Goal: Information Seeking & Learning: Compare options

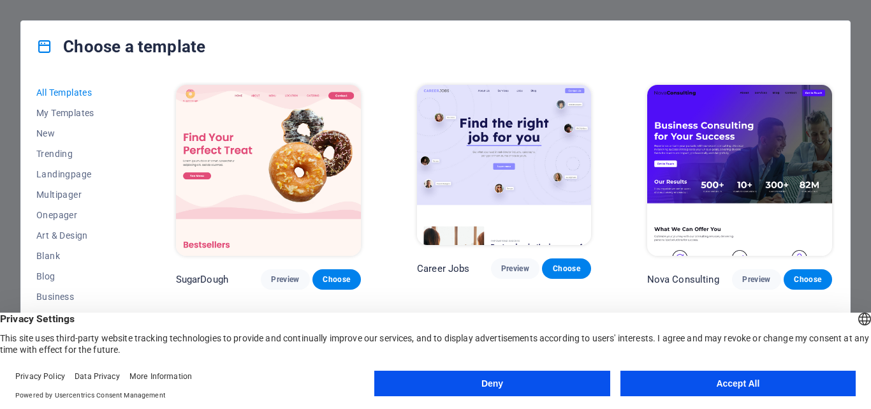
scroll to position [8475, 0]
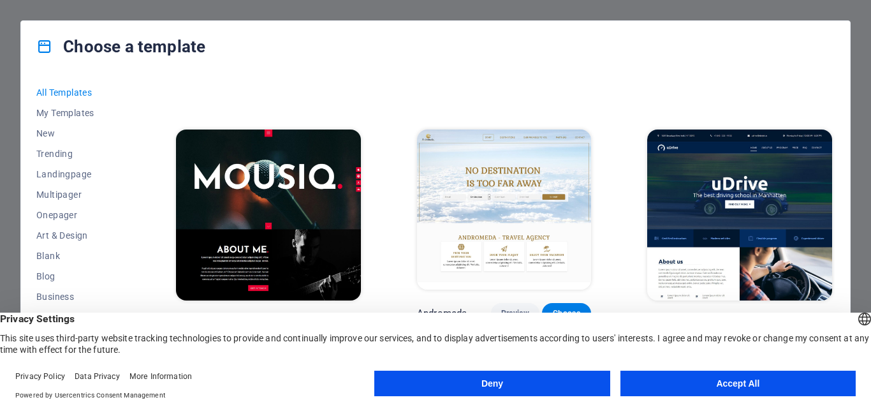
click at [563, 387] on button "Deny" at bounding box center [491, 384] width 235 height 26
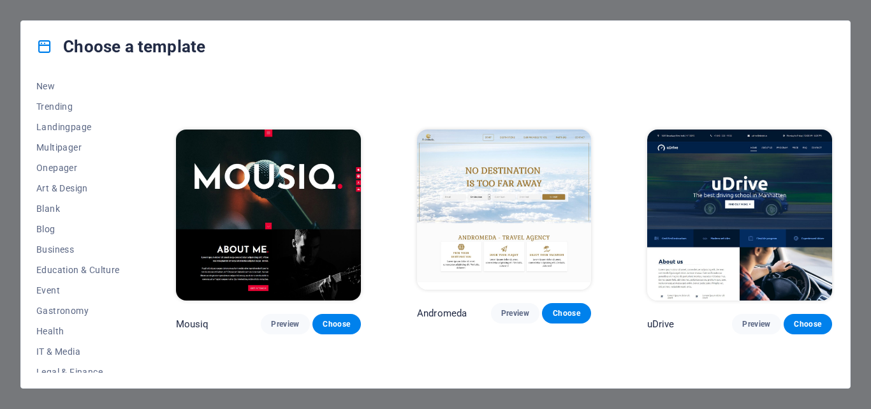
scroll to position [46, 0]
click at [65, 246] on span "Business" at bounding box center [78, 251] width 84 height 10
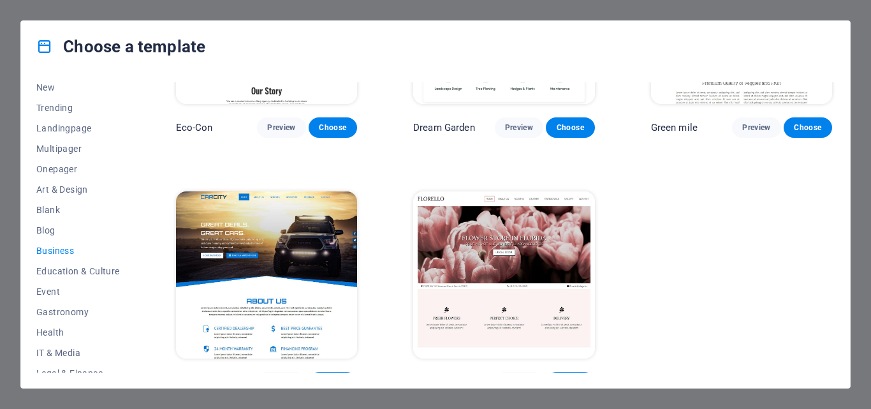
scroll to position [149, 0]
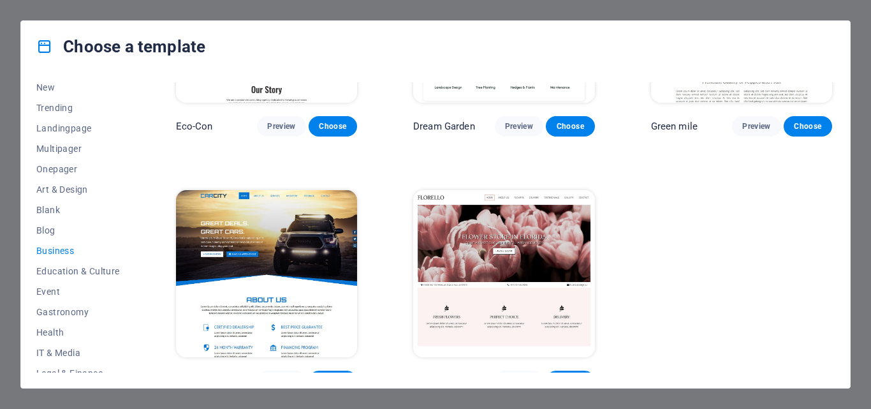
drag, startPoint x: 830, startPoint y: 221, endPoint x: 830, endPoint y: 336, distance: 114.8
click at [830, 336] on div "Eco-Con Preview Choose Dream Garden Preview Choose Green mile Preview Choose Ca…" at bounding box center [503, 162] width 661 height 458
drag, startPoint x: 838, startPoint y: 336, endPoint x: 839, endPoint y: 359, distance: 23.0
click at [839, 359] on div "All Templates My Templates New Trending Landingpage Multipager Onepager Art & D…" at bounding box center [435, 230] width 829 height 316
click at [47, 48] on icon at bounding box center [44, 46] width 17 height 17
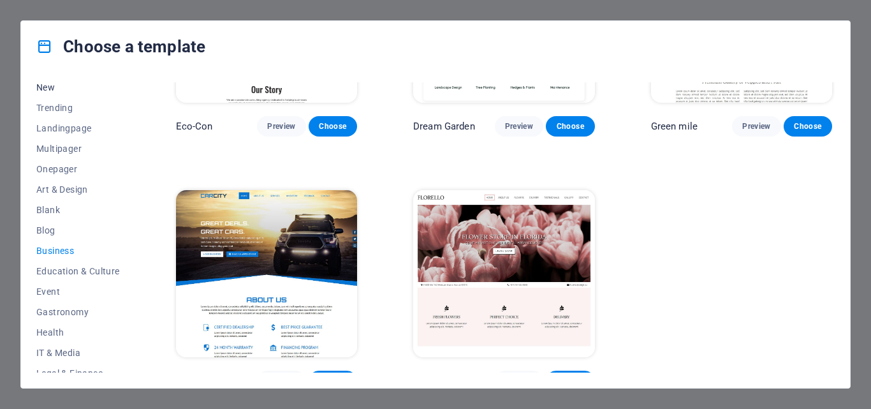
click at [48, 93] on button "New" at bounding box center [78, 87] width 84 height 20
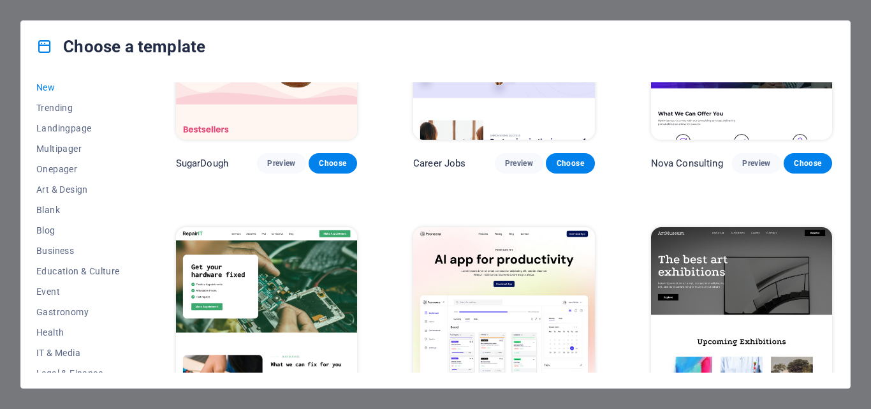
scroll to position [0, 0]
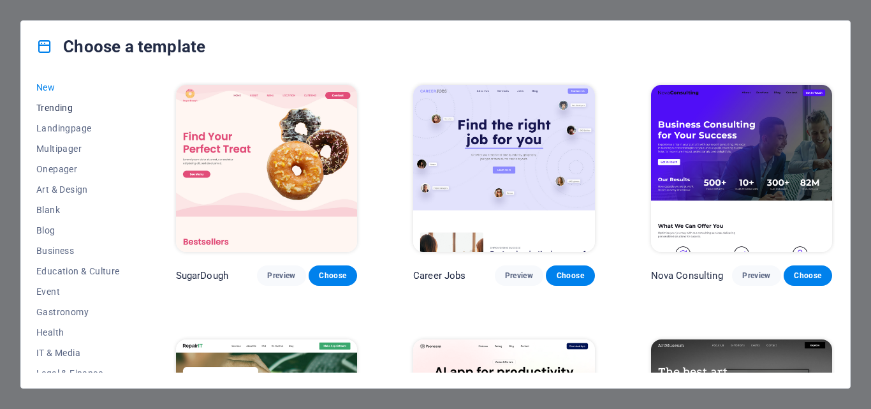
click at [72, 108] on span "Trending" at bounding box center [78, 108] width 84 height 10
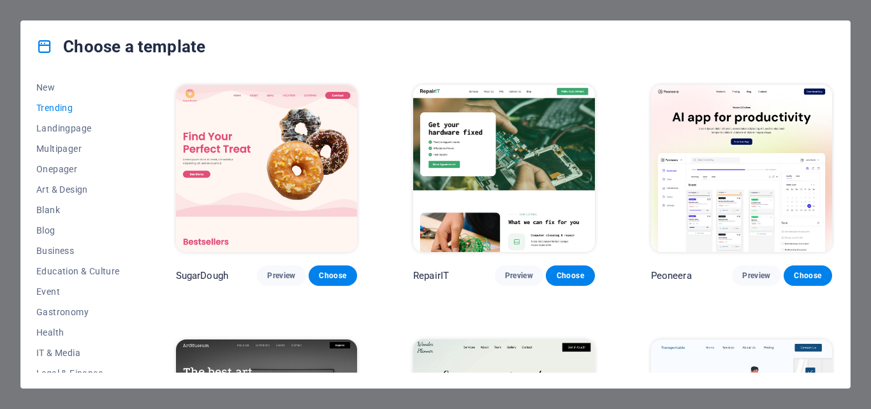
drag, startPoint x: 835, startPoint y: 106, endPoint x: 835, endPoint y: 173, distance: 67.0
click at [835, 173] on div "All Templates My Templates New Trending Landingpage Multipager Onepager Art & D…" at bounding box center [435, 230] width 829 height 316
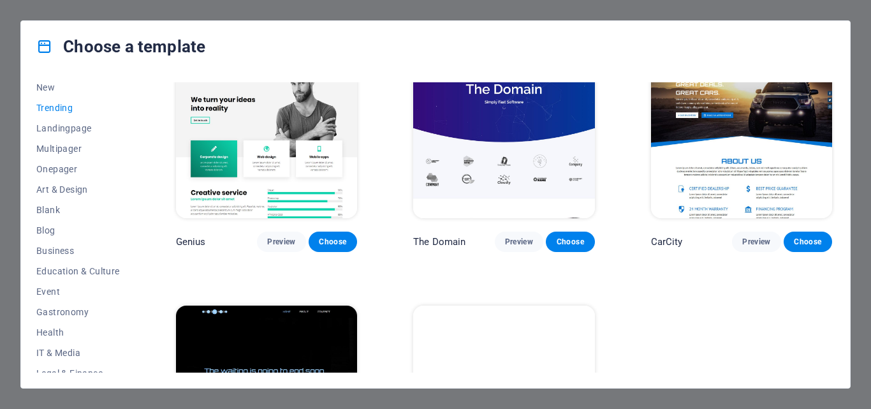
scroll to position [1177, 0]
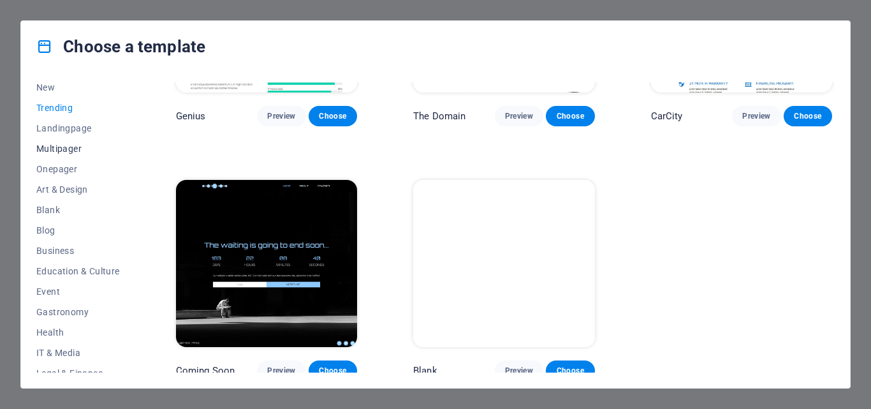
click at [66, 145] on span "Multipager" at bounding box center [78, 149] width 84 height 10
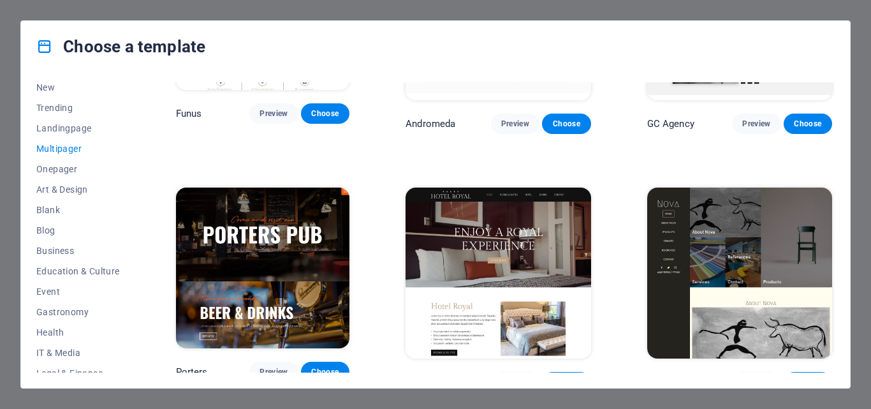
scroll to position [4779, 0]
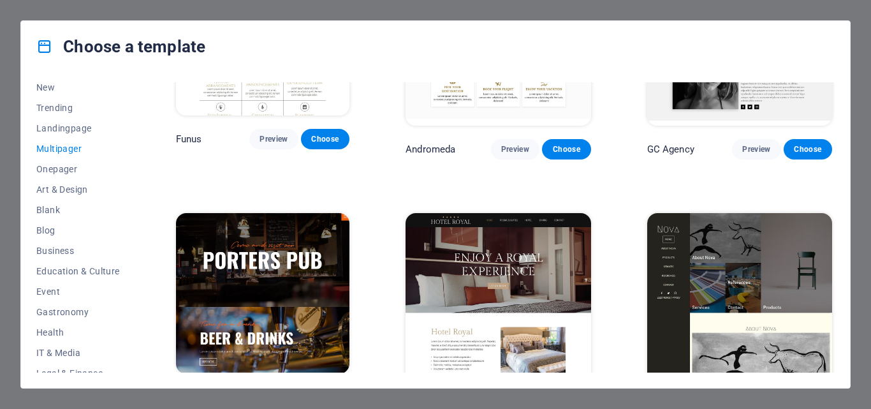
click at [515, 402] on span "Preview" at bounding box center [515, 407] width 28 height 10
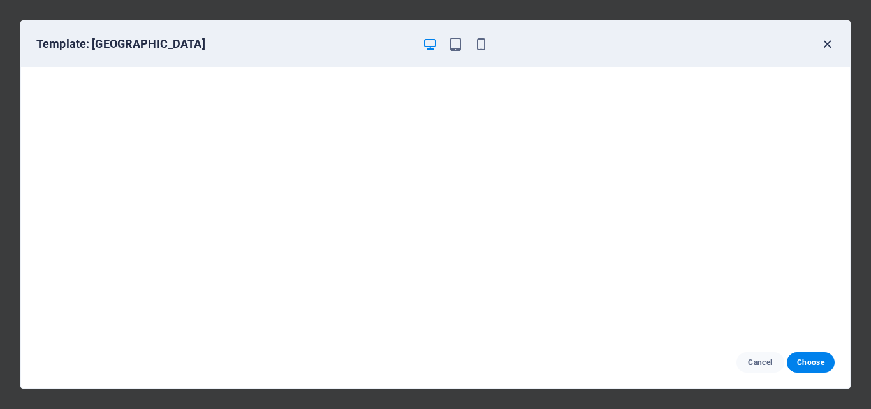
click at [826, 38] on icon "button" at bounding box center [827, 44] width 15 height 15
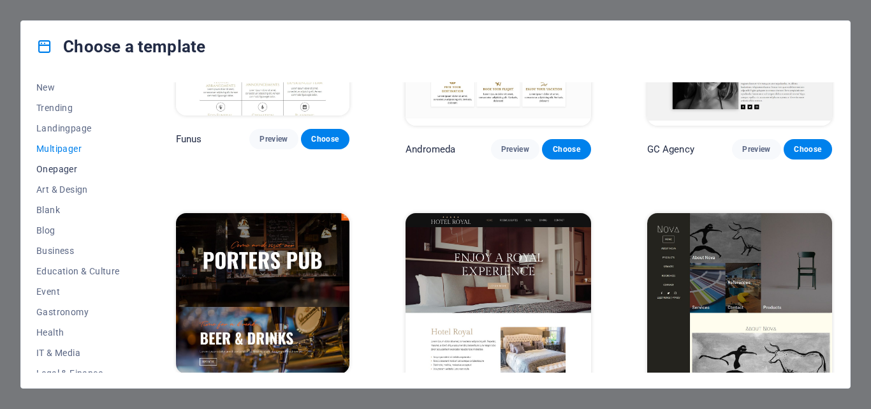
click at [64, 166] on span "Onepager" at bounding box center [78, 169] width 84 height 10
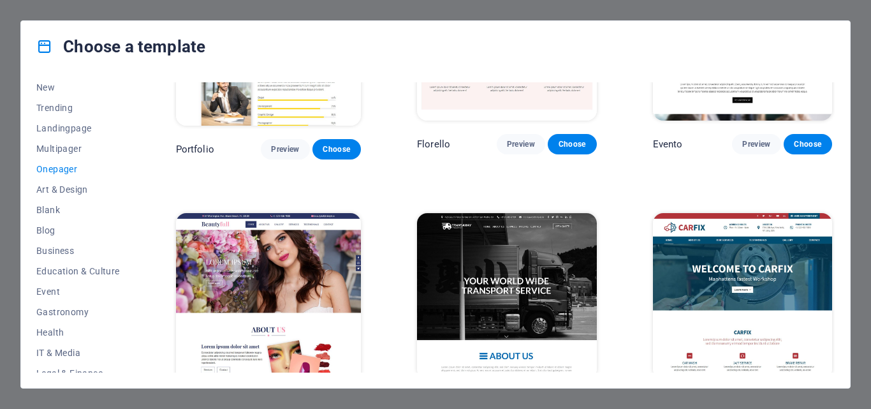
click at [834, 314] on div "All Templates My Templates New Trending Landingpage Multipager Onepager Art & D…" at bounding box center [435, 230] width 829 height 316
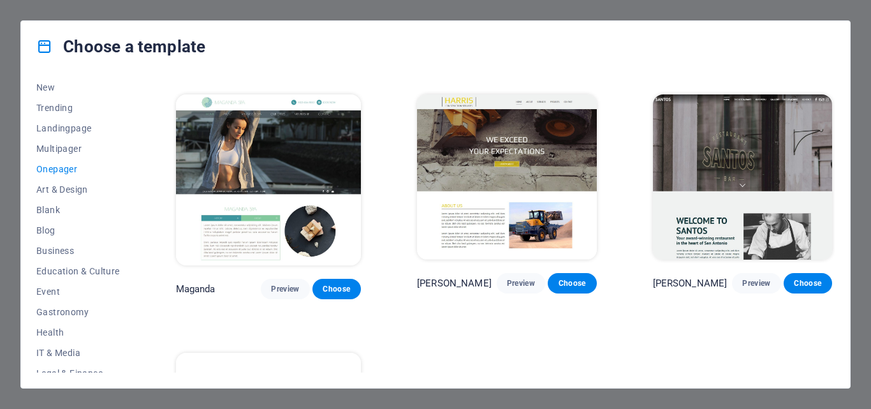
scroll to position [5738, 0]
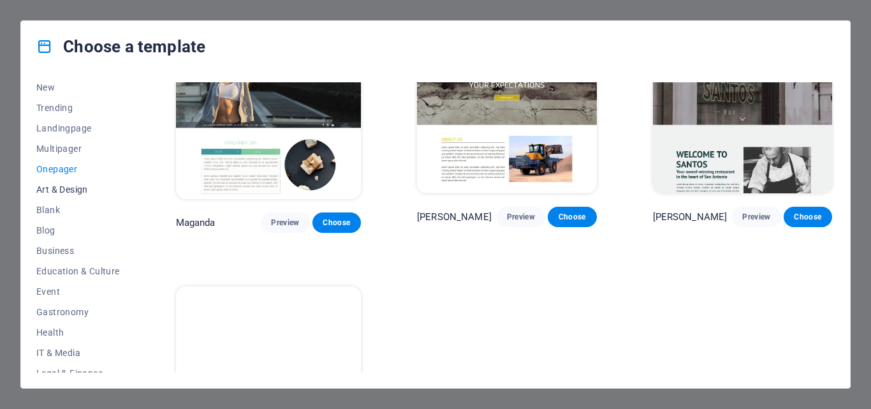
click at [84, 187] on span "Art & Design" at bounding box center [78, 189] width 84 height 10
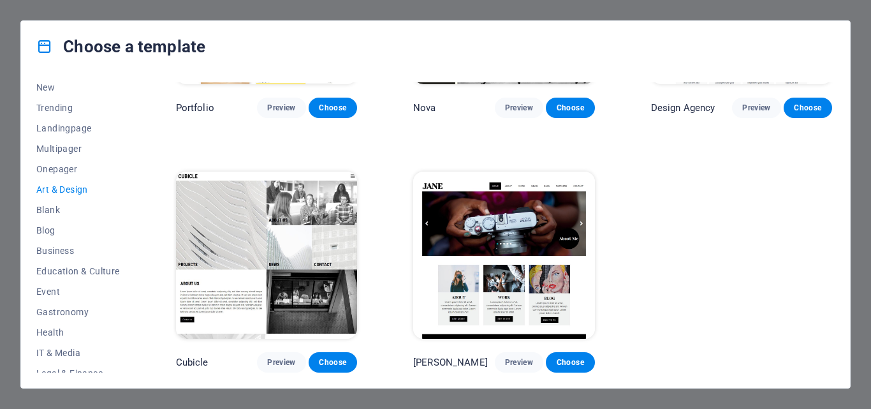
scroll to position [924, 0]
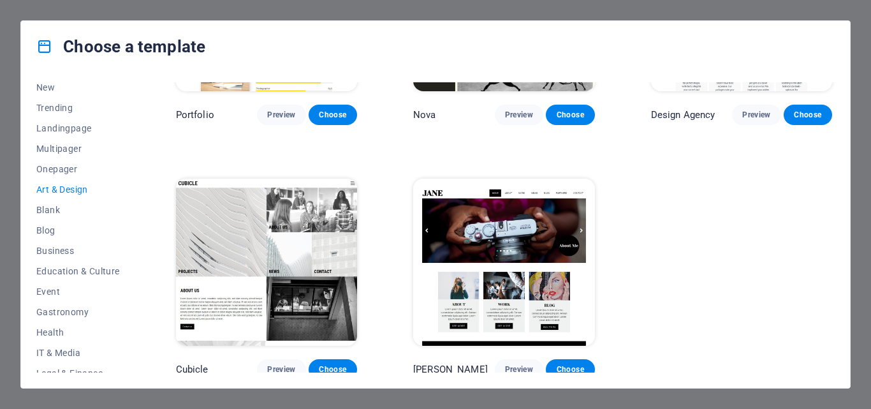
drag, startPoint x: 832, startPoint y: 328, endPoint x: 832, endPoint y: 284, distance: 44.6
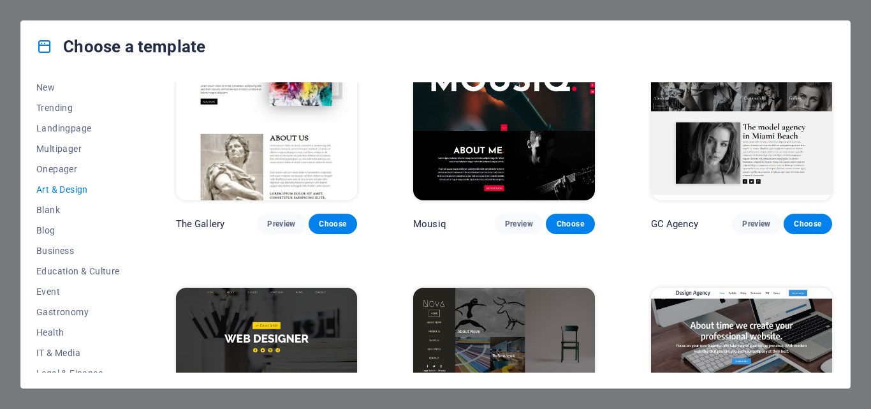
scroll to position [601, 0]
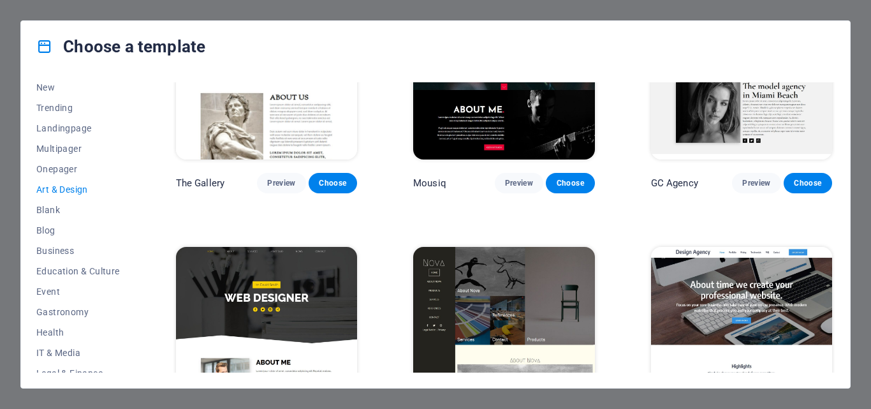
click at [517, 283] on img at bounding box center [503, 330] width 181 height 167
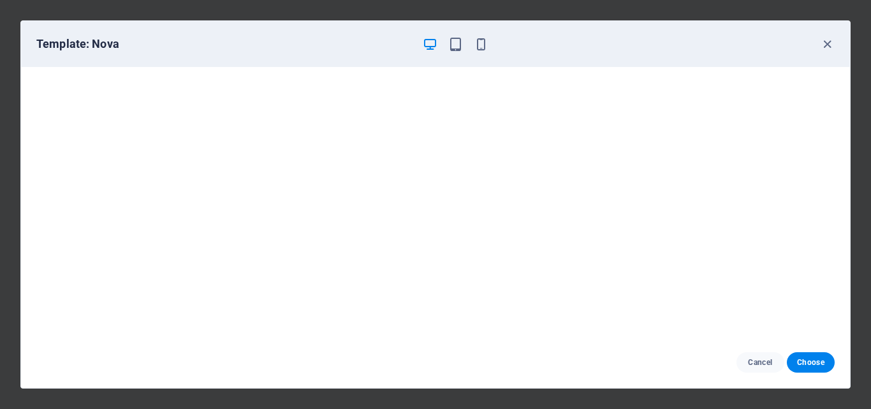
click at [425, 48] on icon "button" at bounding box center [430, 44] width 15 height 15
click at [429, 45] on icon "button" at bounding box center [430, 44] width 15 height 15
click at [823, 41] on icon "button" at bounding box center [827, 44] width 15 height 15
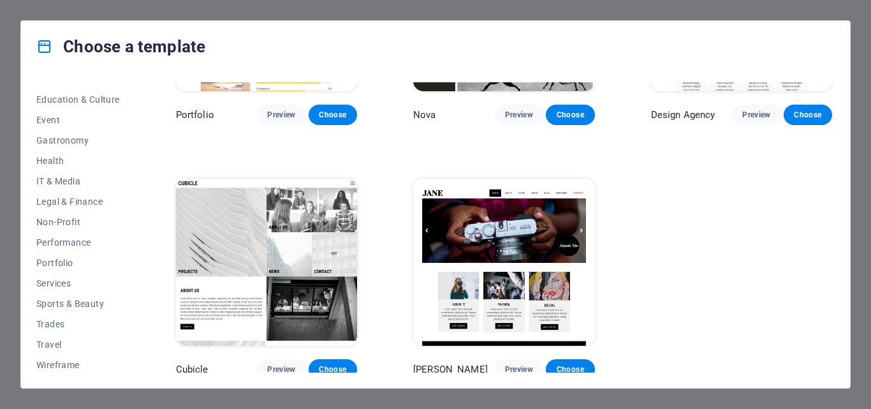
scroll to position [220, 0]
click at [59, 260] on span "Portfolio" at bounding box center [78, 260] width 84 height 10
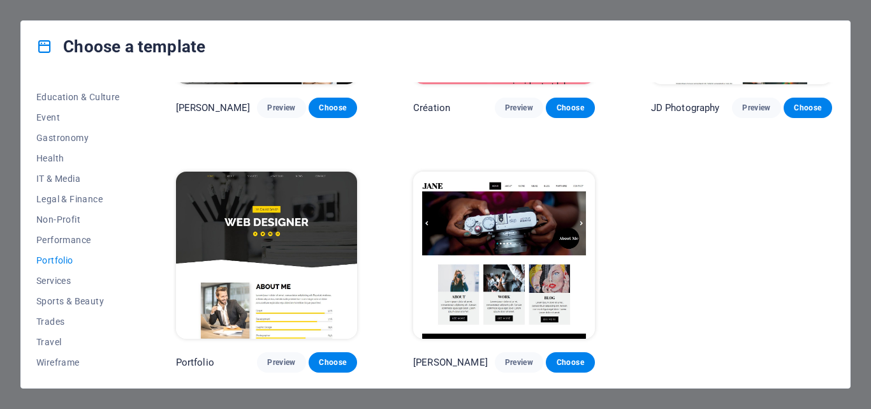
scroll to position [423, 0]
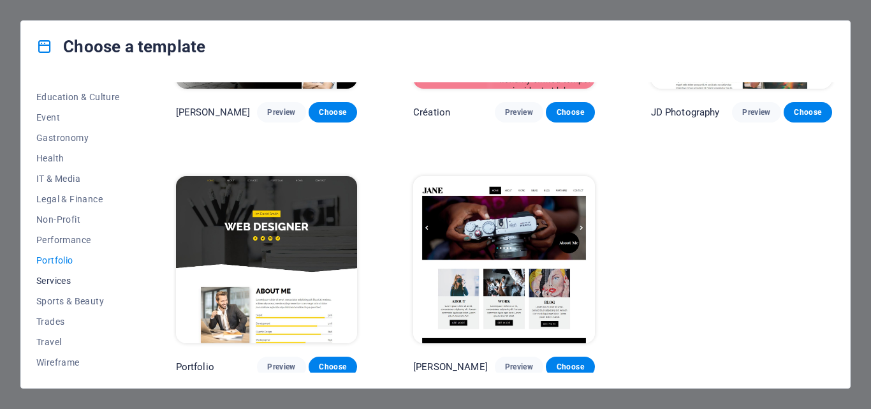
click at [61, 272] on button "Services" at bounding box center [78, 280] width 84 height 20
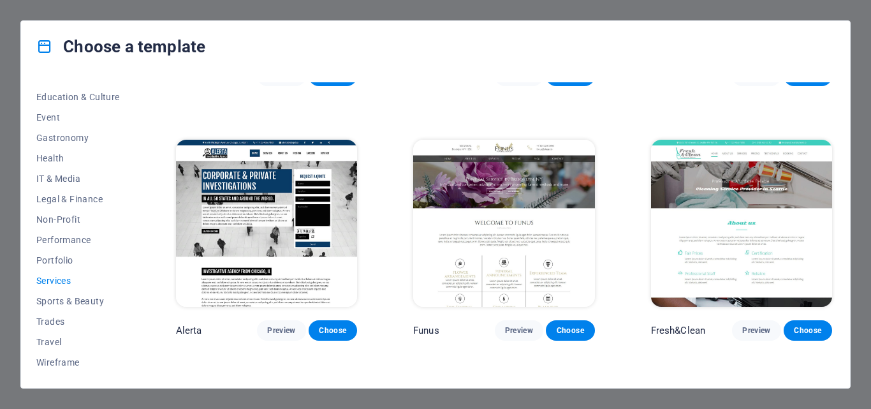
scroll to position [1694, 0]
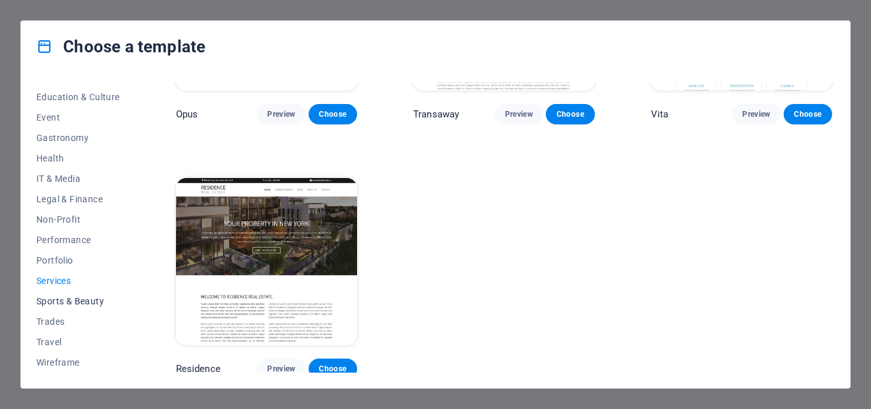
click at [96, 296] on span "Sports & Beauty" at bounding box center [78, 301] width 84 height 10
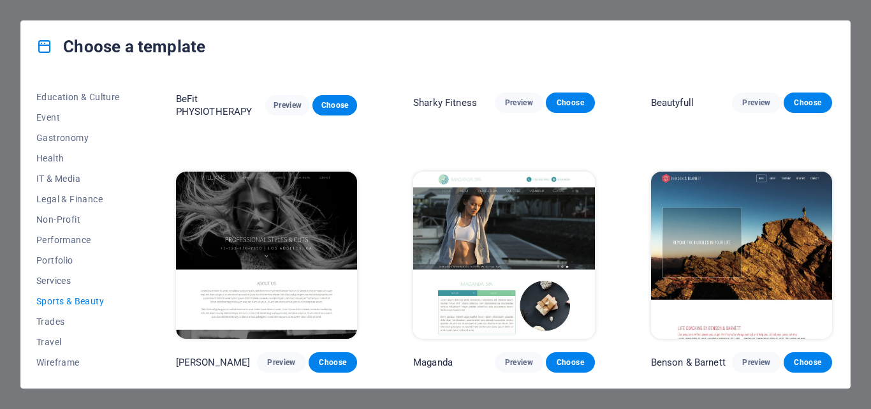
scroll to position [934, 0]
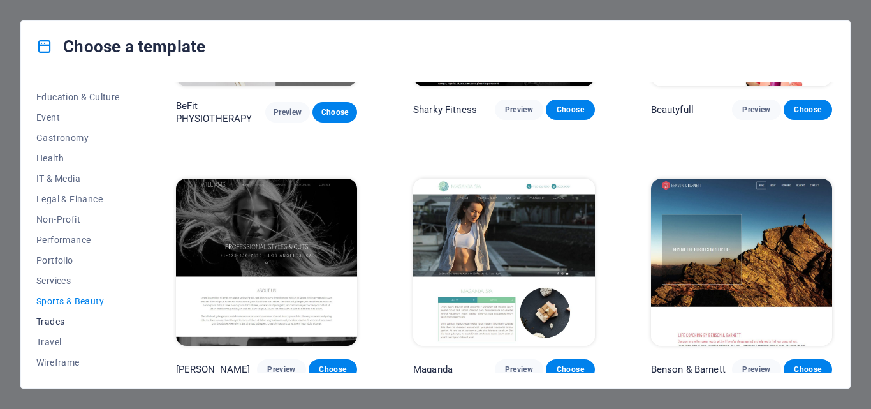
click at [65, 318] on span "Trades" at bounding box center [78, 321] width 84 height 10
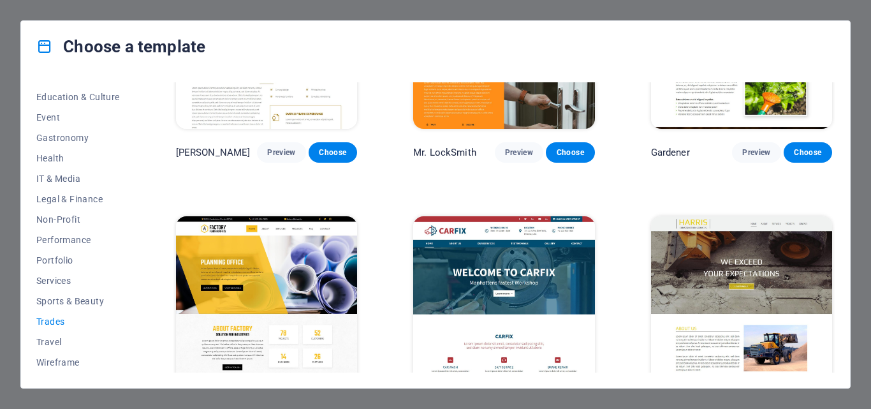
scroll to position [418, 0]
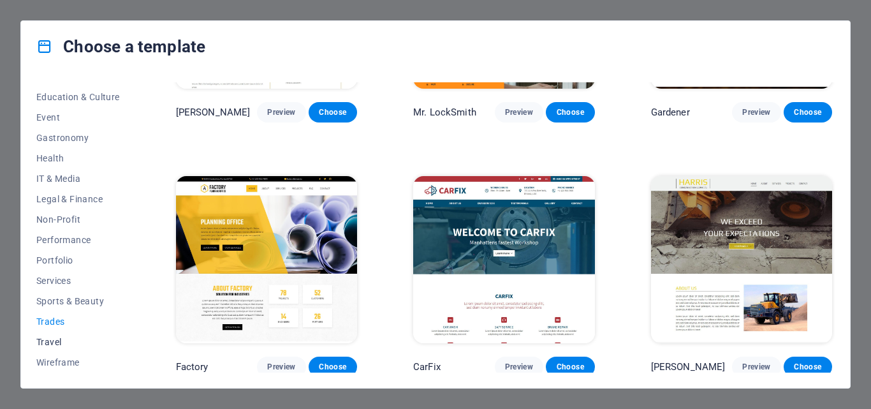
click at [55, 344] on span "Travel" at bounding box center [78, 342] width 84 height 10
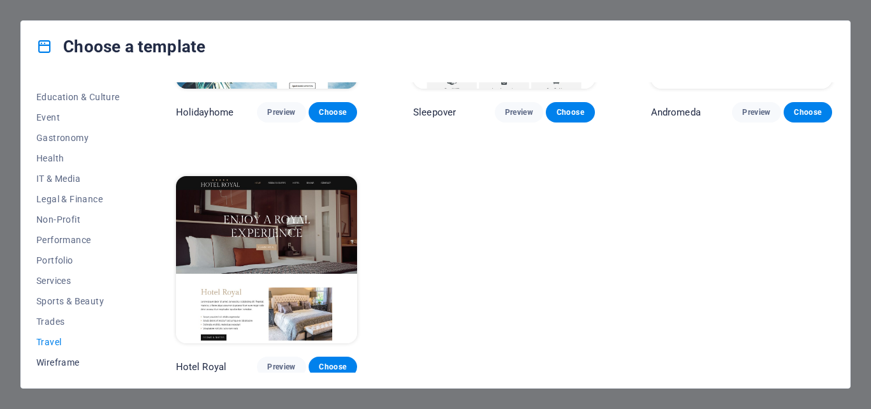
click at [75, 358] on span "Wireframe" at bounding box center [78, 362] width 84 height 10
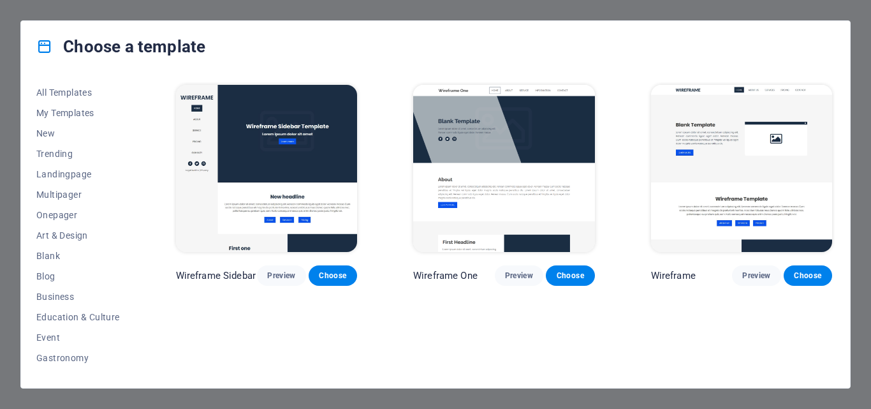
scroll to position [220, 0]
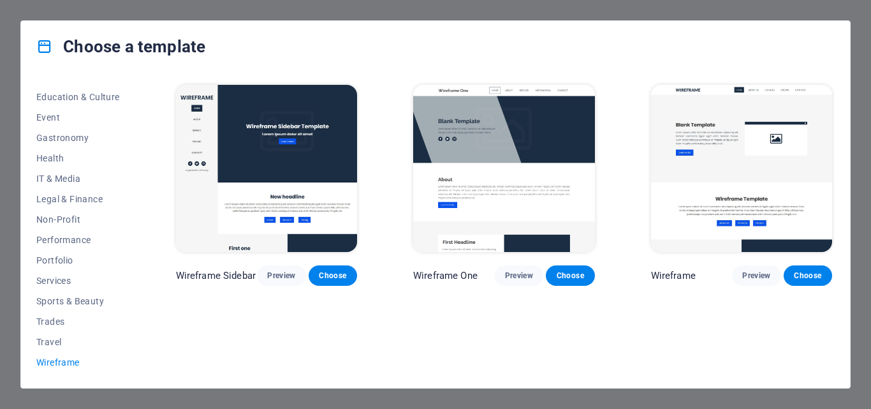
click at [858, 297] on div "Choose a template All Templates My Templates New Trending Landingpage Multipage…" at bounding box center [435, 204] width 871 height 409
click at [138, 15] on div "Choose a template All Templates My Templates New Trending Landingpage Multipage…" at bounding box center [435, 204] width 871 height 409
click at [40, 40] on icon at bounding box center [44, 46] width 17 height 17
click at [864, 373] on div "Choose a template All Templates My Templates New Trending Landingpage Multipage…" at bounding box center [435, 204] width 871 height 409
click at [33, 16] on div "Choose a template All Templates My Templates New Trending Landingpage Multipage…" at bounding box center [435, 204] width 871 height 409
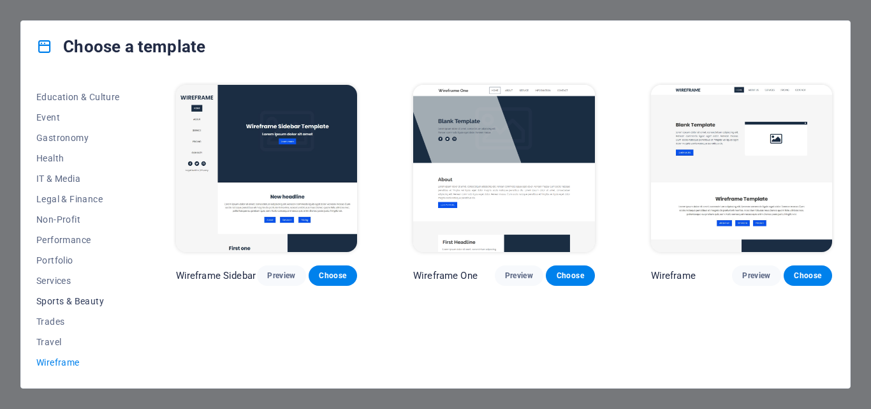
click at [95, 297] on span "Sports & Beauty" at bounding box center [78, 301] width 84 height 10
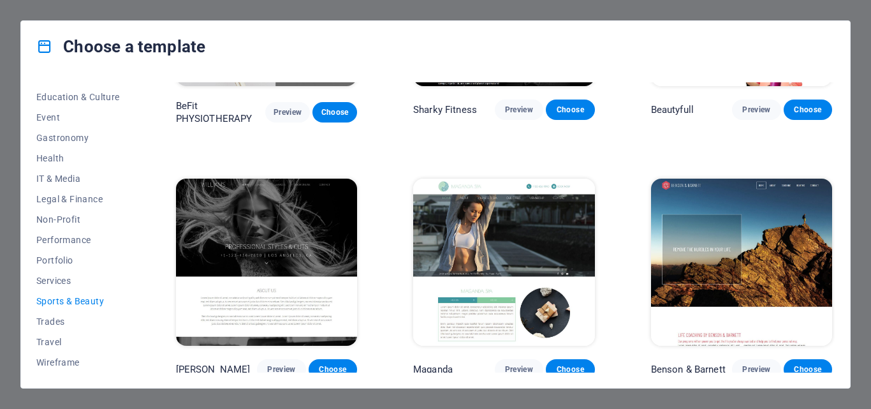
scroll to position [0, 0]
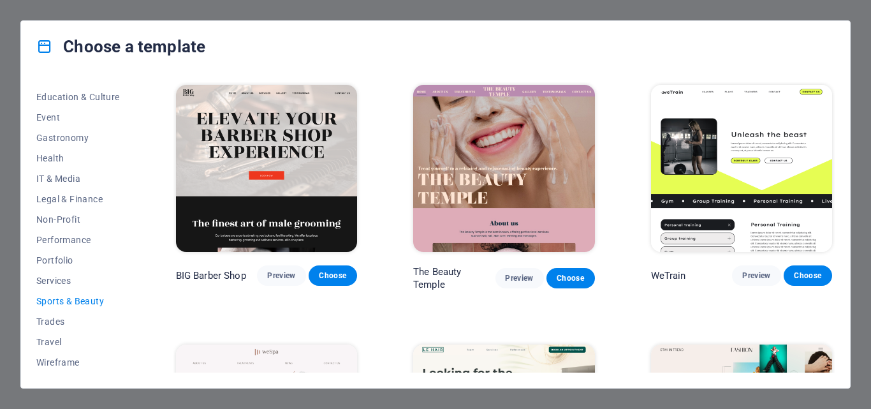
drag, startPoint x: 138, startPoint y: 262, endPoint x: 137, endPoint y: 300, distance: 37.6
click at [137, 300] on div "All Templates My Templates New Trending Landingpage Multipager Onepager Art & D…" at bounding box center [435, 230] width 829 height 316
click at [42, 358] on span "Wireframe" at bounding box center [78, 362] width 84 height 10
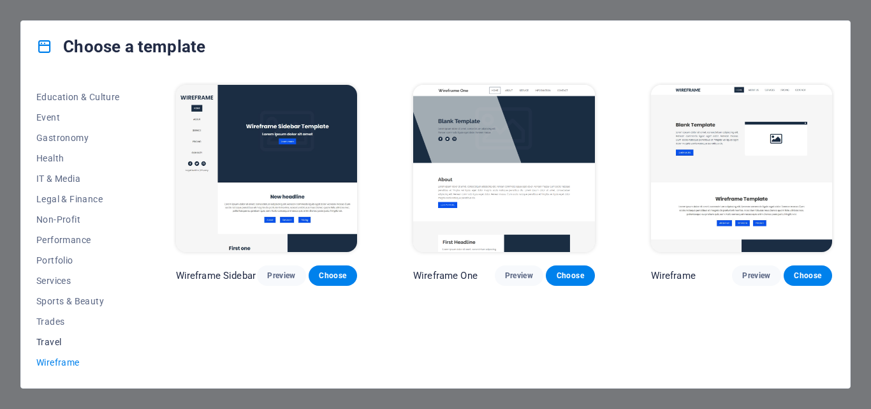
click at [44, 335] on button "Travel" at bounding box center [78, 342] width 84 height 20
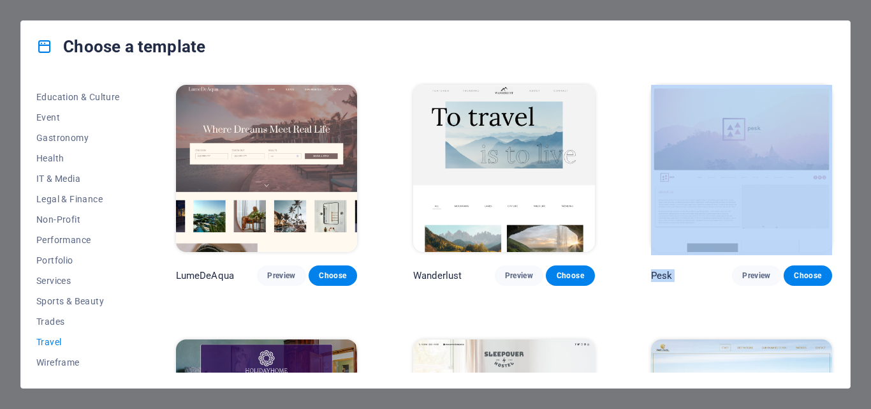
drag, startPoint x: 836, startPoint y: 130, endPoint x: 830, endPoint y: 275, distance: 144.9
click at [830, 275] on div "All Templates My Templates New Trending Landingpage Multipager Onepager Art & D…" at bounding box center [435, 230] width 829 height 316
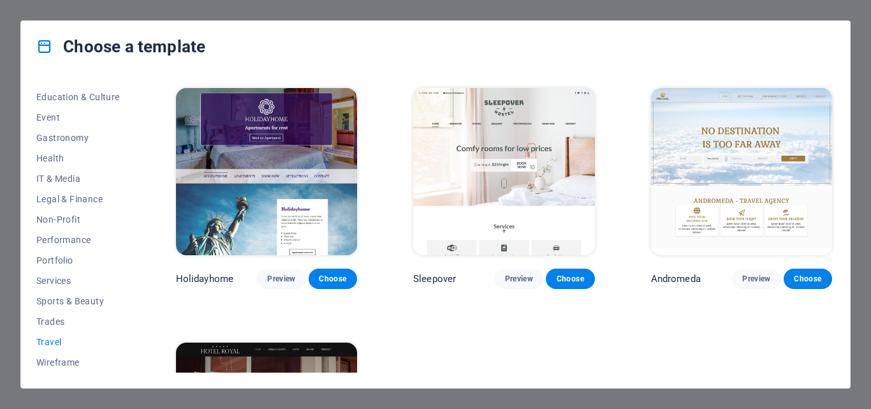
scroll to position [254, 0]
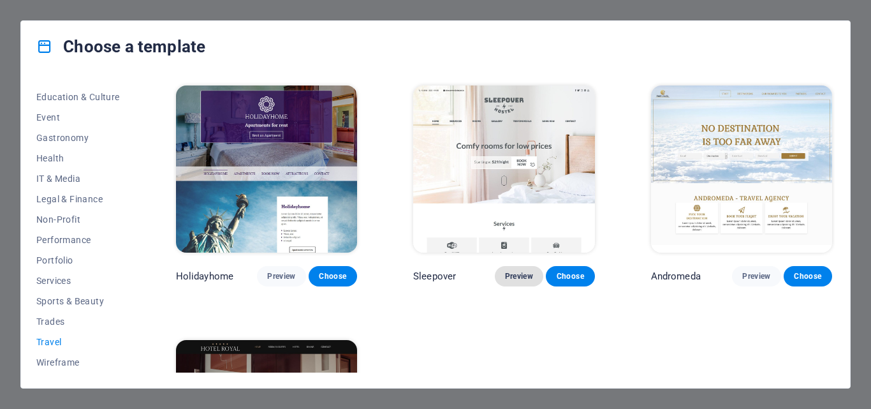
click at [528, 277] on span "Preview" at bounding box center [519, 276] width 28 height 10
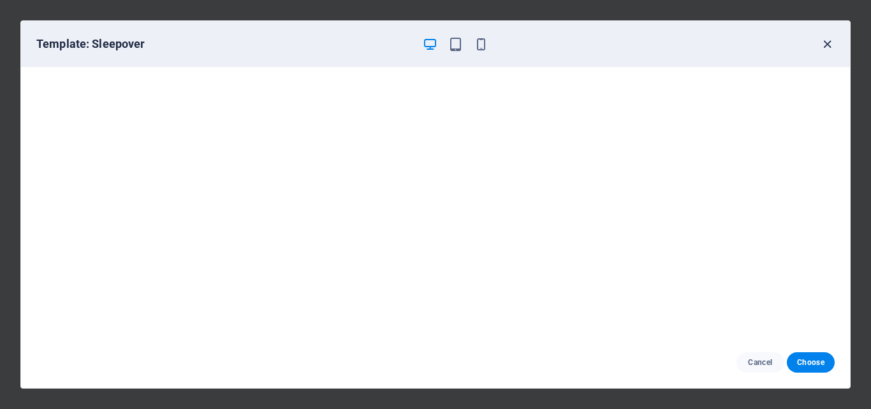
click at [827, 47] on icon "button" at bounding box center [827, 44] width 15 height 15
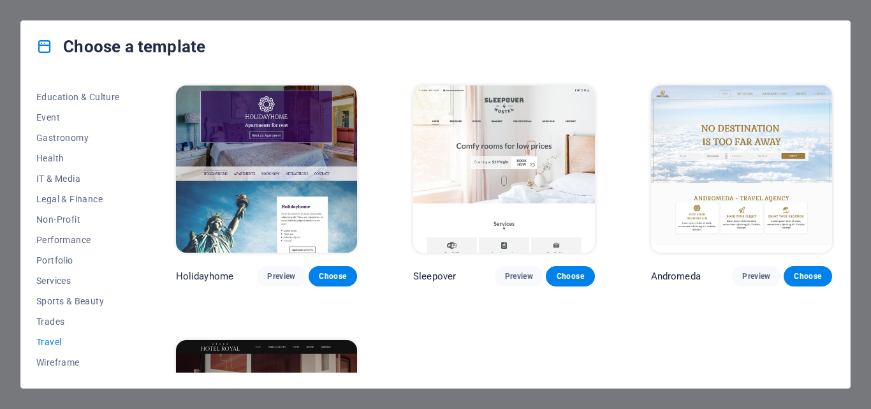
drag, startPoint x: 830, startPoint y: 254, endPoint x: 830, endPoint y: 380, distance: 126.3
click at [830, 380] on div "All Templates My Templates New Trending Landingpage Multipager Onepager Art & D…" at bounding box center [435, 230] width 829 height 316
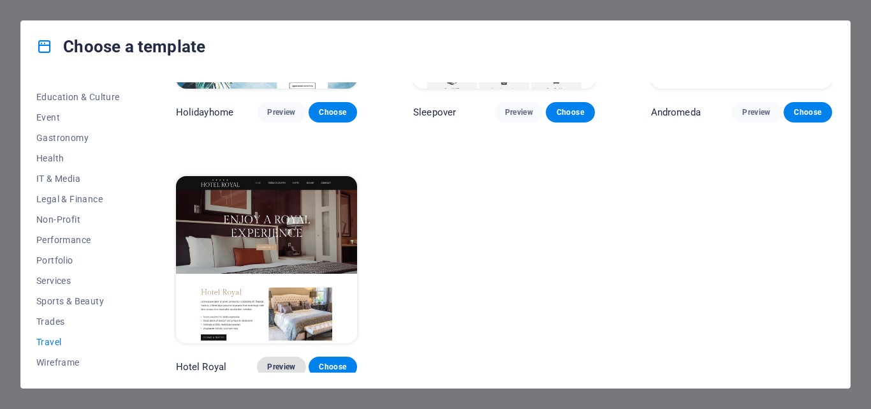
click at [270, 362] on span "Preview" at bounding box center [281, 367] width 28 height 10
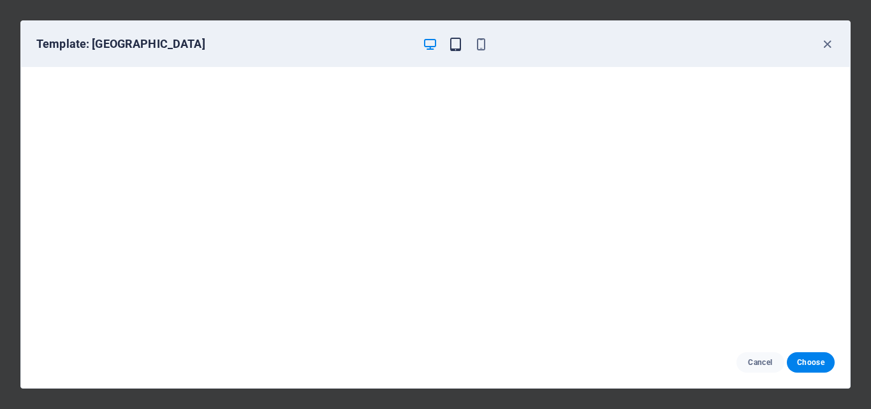
click at [456, 50] on icon "button" at bounding box center [455, 44] width 15 height 15
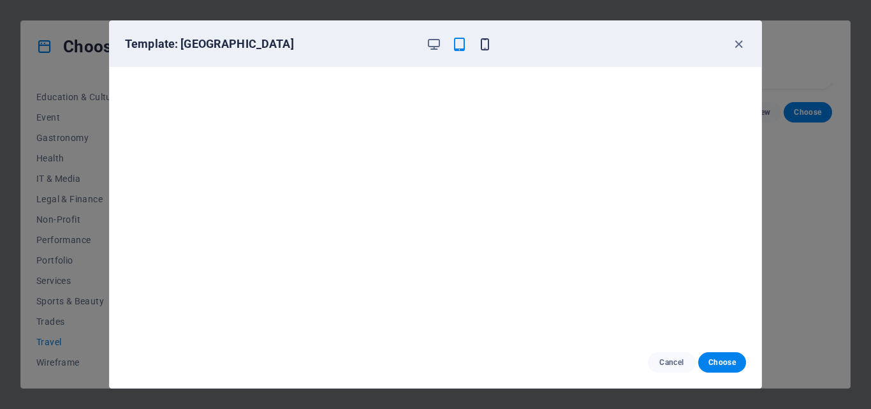
click at [487, 48] on icon "button" at bounding box center [485, 44] width 15 height 15
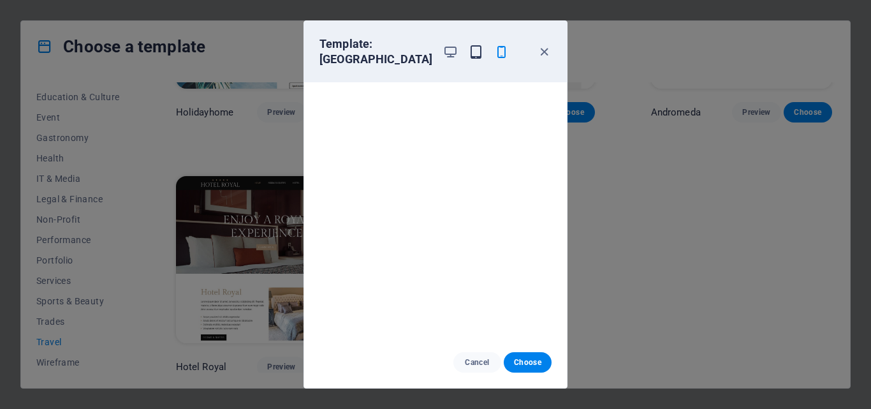
click at [471, 52] on icon "button" at bounding box center [476, 52] width 15 height 15
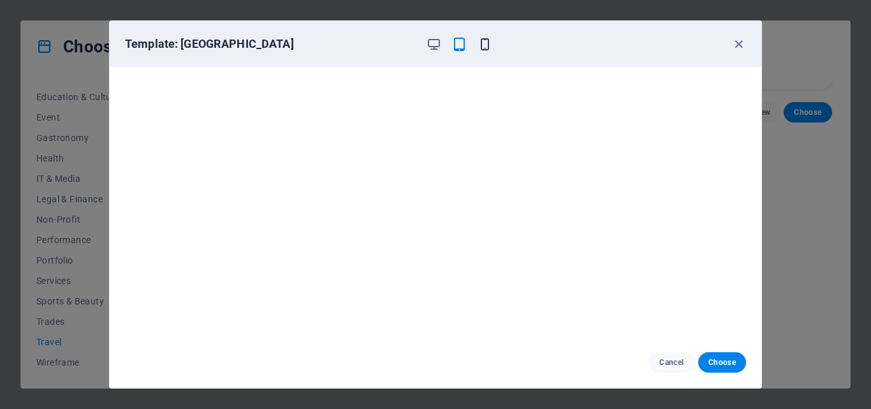
click at [483, 50] on icon "button" at bounding box center [485, 44] width 15 height 15
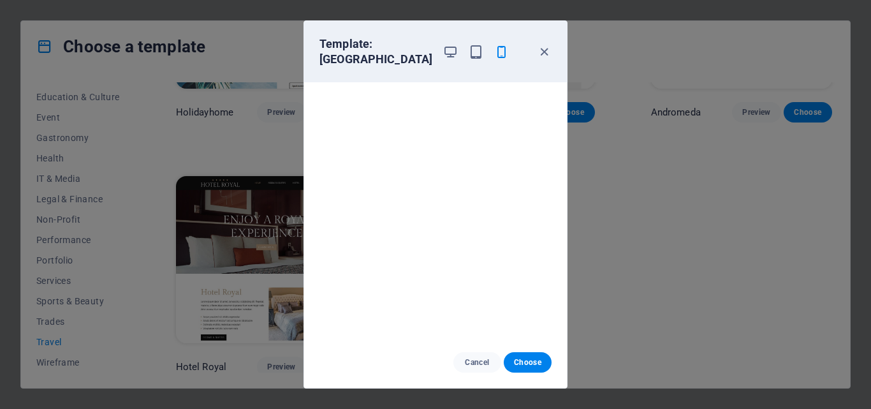
click at [443, 59] on div at bounding box center [476, 51] width 66 height 31
click at [443, 55] on icon "button" at bounding box center [450, 52] width 15 height 15
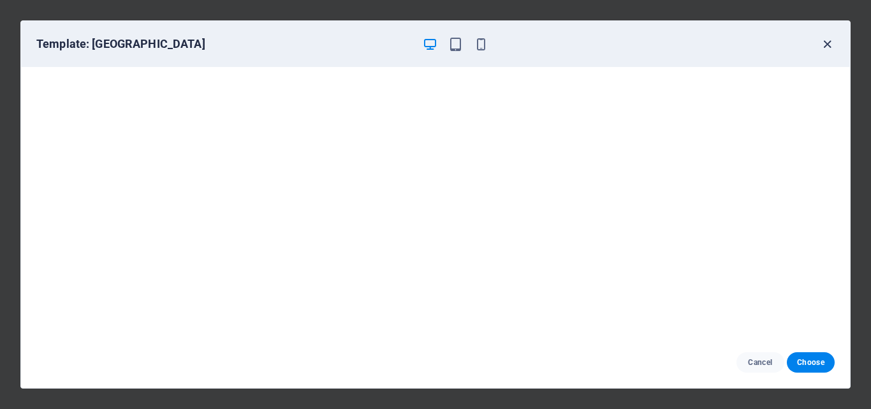
click at [827, 39] on icon "button" at bounding box center [827, 44] width 15 height 15
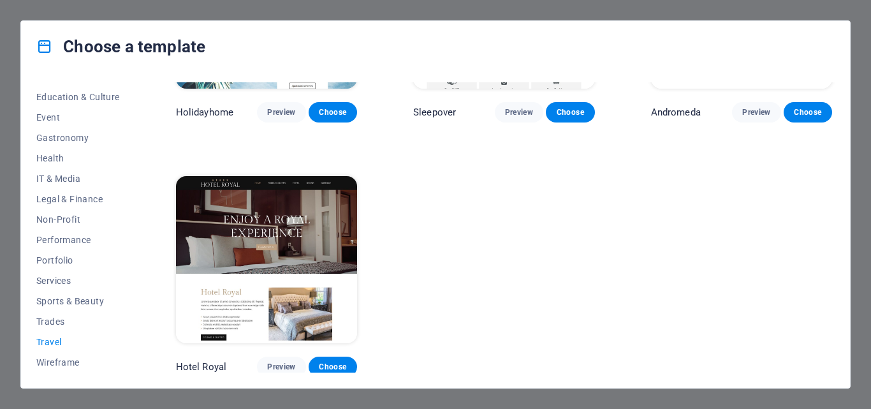
scroll to position [0, 0]
